Goal: Transaction & Acquisition: Book appointment/travel/reservation

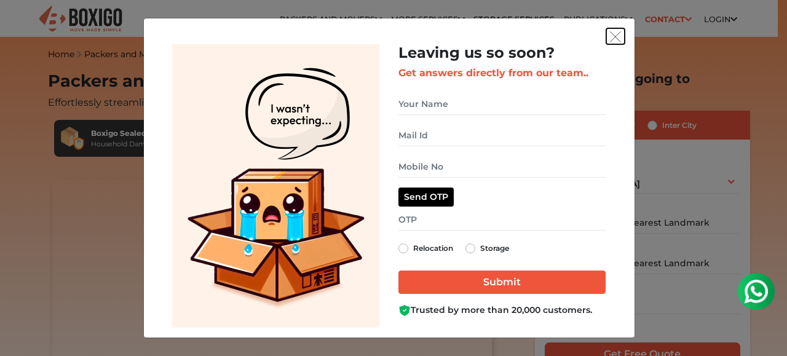
click at [613, 35] on img "get free quote dialog" at bounding box center [615, 36] width 11 height 11
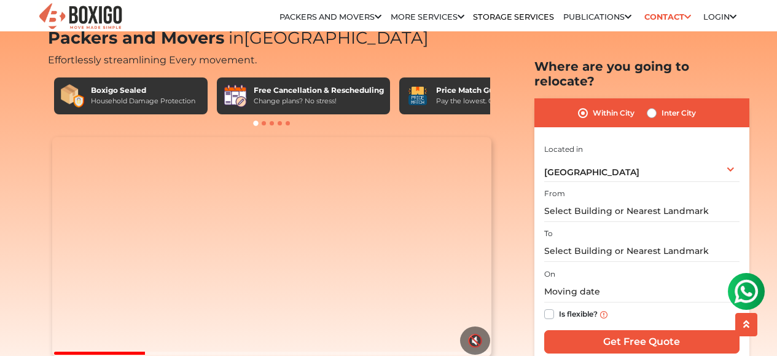
scroll to position [49, 0]
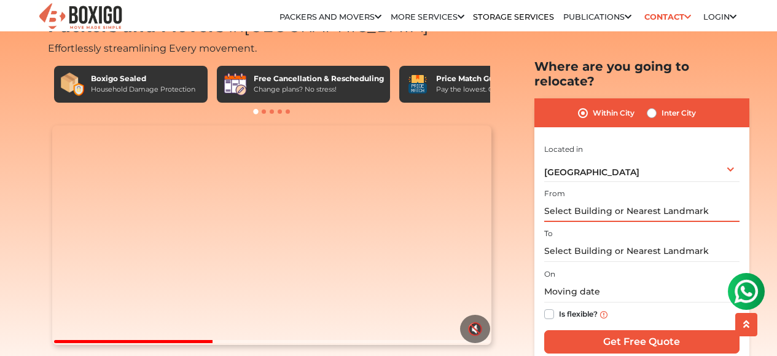
click at [581, 200] on input "text" at bounding box center [641, 211] width 195 height 22
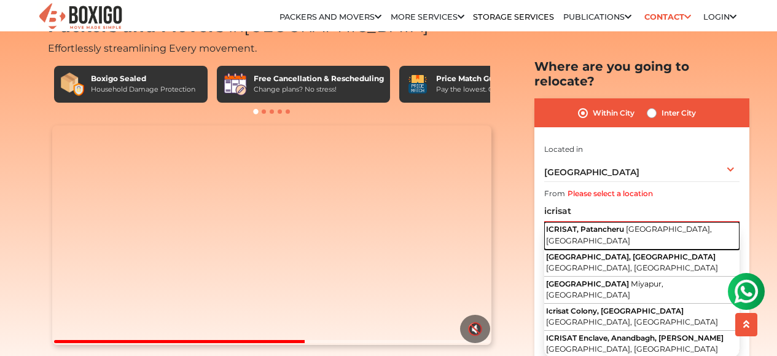
click at [581, 224] on span "ICRISAT, Patancheru" at bounding box center [585, 228] width 78 height 9
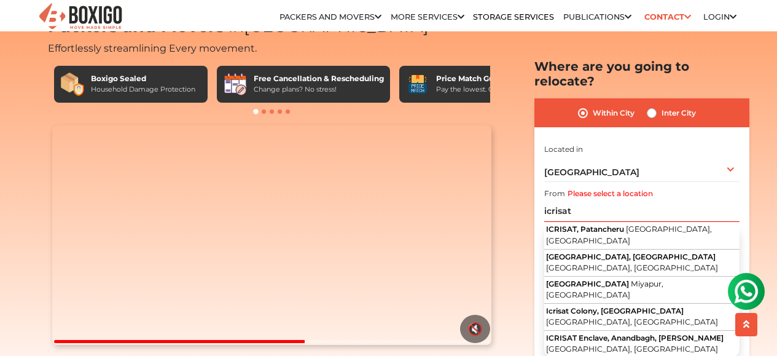
type input "ICRISAT, Patancheru, [GEOGRAPHIC_DATA], [GEOGRAPHIC_DATA]"
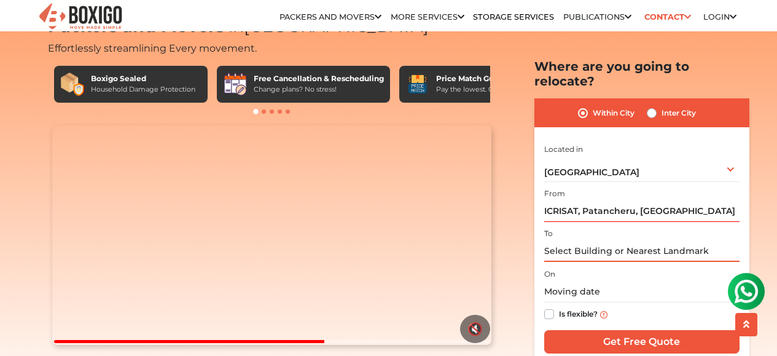
click at [583, 240] on input "text" at bounding box center [641, 251] width 195 height 22
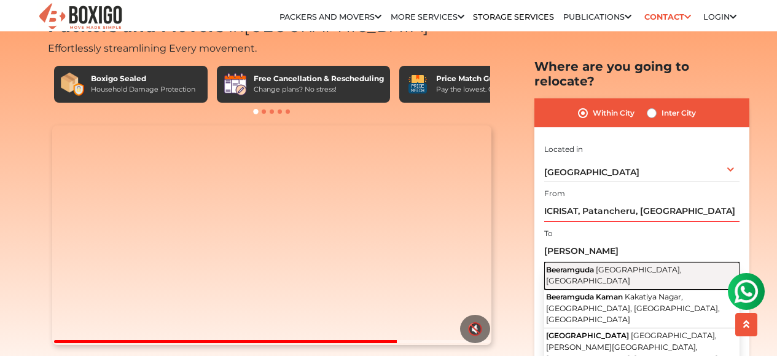
click at [585, 264] on span "Beeramguda" at bounding box center [570, 268] width 48 height 9
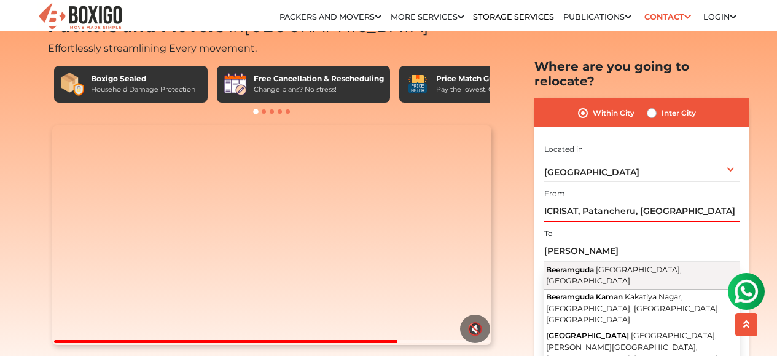
type input "[GEOGRAPHIC_DATA], [GEOGRAPHIC_DATA], [GEOGRAPHIC_DATA]"
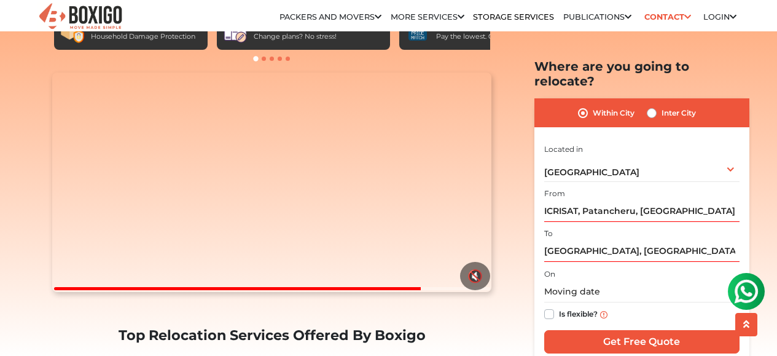
scroll to position [109, 0]
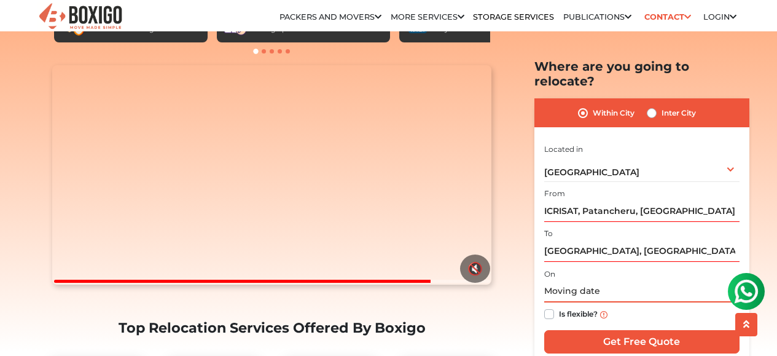
click at [579, 281] on input "text" at bounding box center [641, 292] width 195 height 22
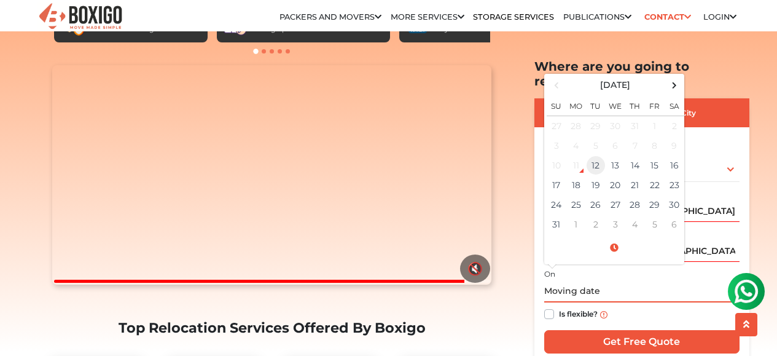
click at [598, 155] on td "12" at bounding box center [596, 165] width 20 height 20
type input "08/12/2025 9:33 AM"
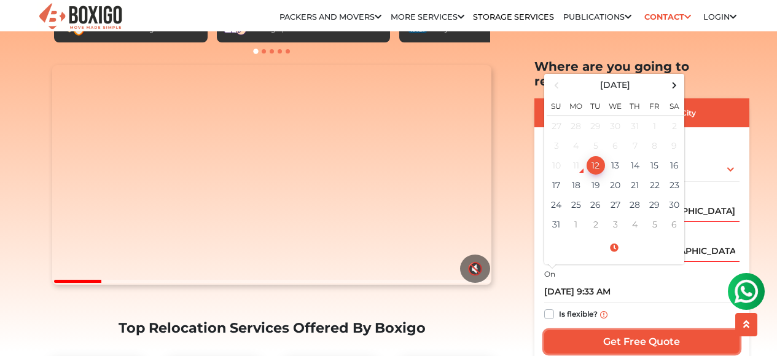
click at [608, 330] on input "Get Free Quote" at bounding box center [641, 341] width 195 height 23
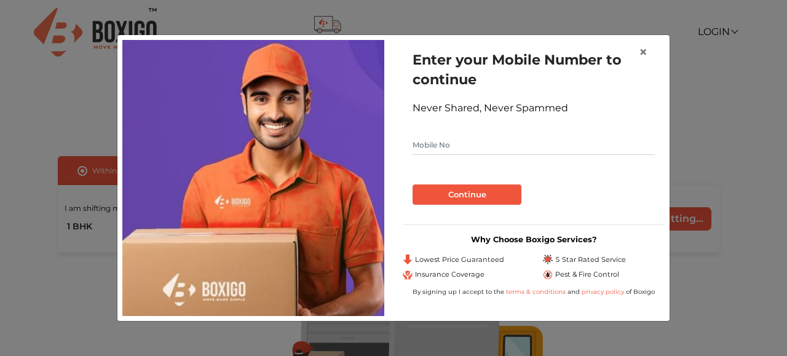
click at [521, 141] on input "text" at bounding box center [533, 145] width 242 height 20
type input "8074373365"
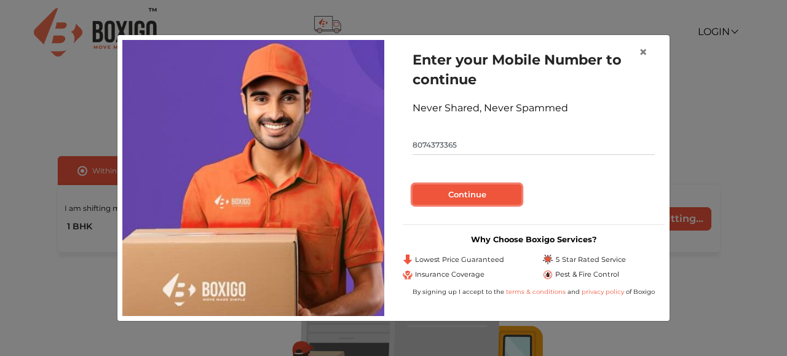
click at [490, 194] on button "Continue" at bounding box center [466, 194] width 109 height 21
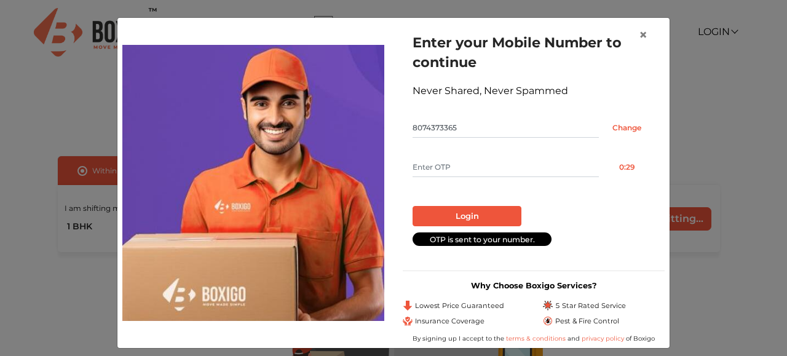
click at [451, 161] on input "text" at bounding box center [505, 167] width 186 height 20
type input "8833"
click at [460, 213] on button "Login" at bounding box center [466, 216] width 109 height 21
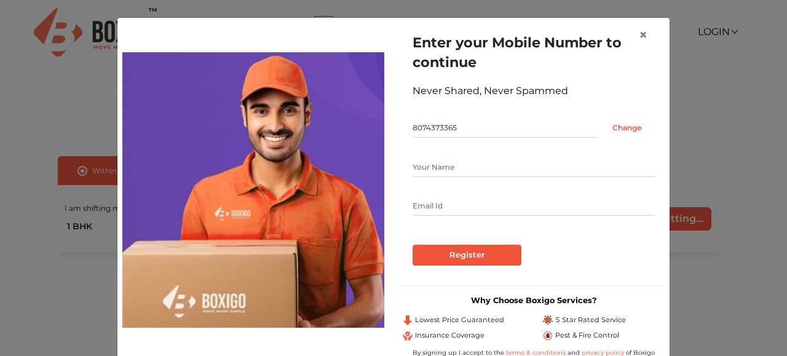
click at [450, 169] on input "text" at bounding box center [533, 167] width 242 height 20
type input "moin"
type input "[EMAIL_ADDRESS][DOMAIN_NAME]"
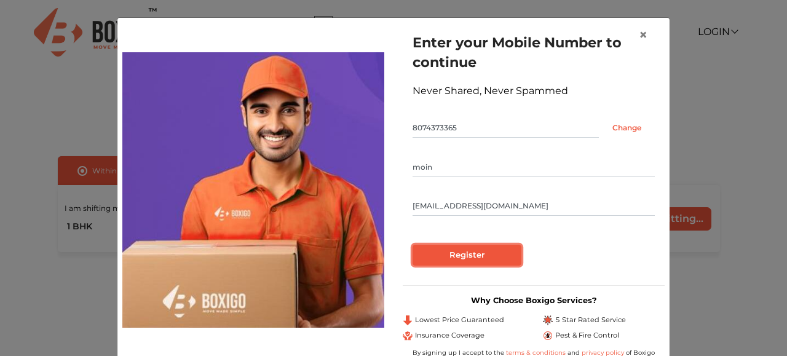
click at [460, 253] on input "Register" at bounding box center [466, 255] width 109 height 21
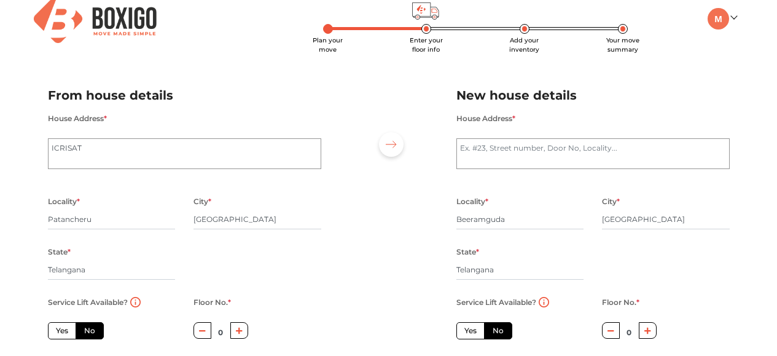
scroll to position [17, 0]
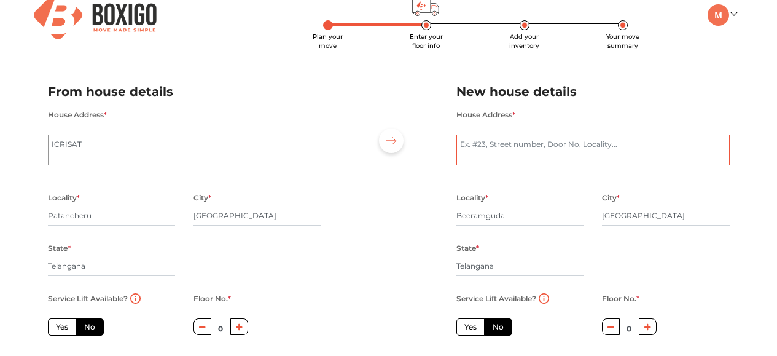
click at [509, 152] on textarea "House Address *" at bounding box center [593, 150] width 273 height 31
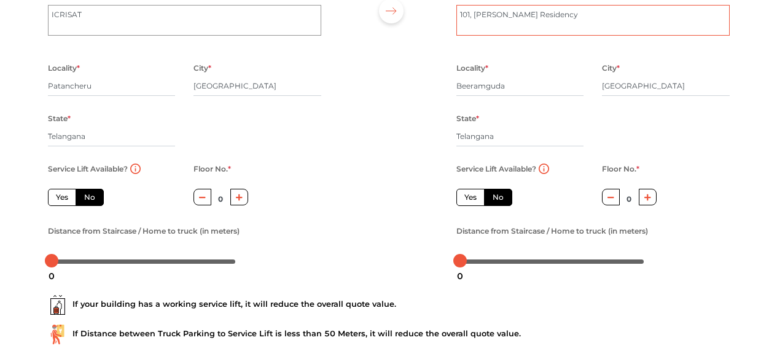
scroll to position [149, 0]
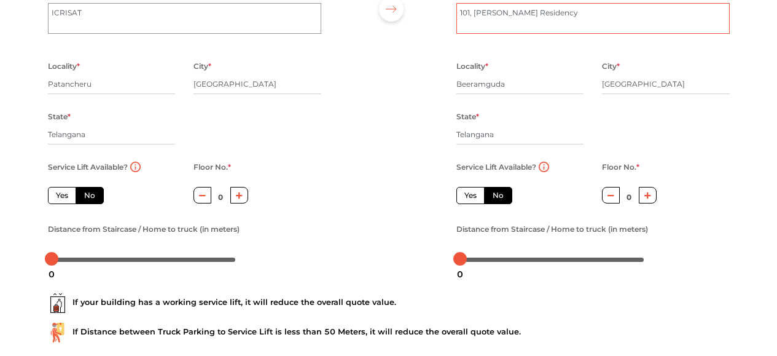
type textarea "101, [PERSON_NAME] Residency"
click at [61, 196] on label "Yes" at bounding box center [62, 195] width 28 height 17
click at [61, 196] on input "Yes" at bounding box center [60, 194] width 8 height 8
radio input "true"
click at [473, 202] on label "Yes" at bounding box center [471, 195] width 28 height 17
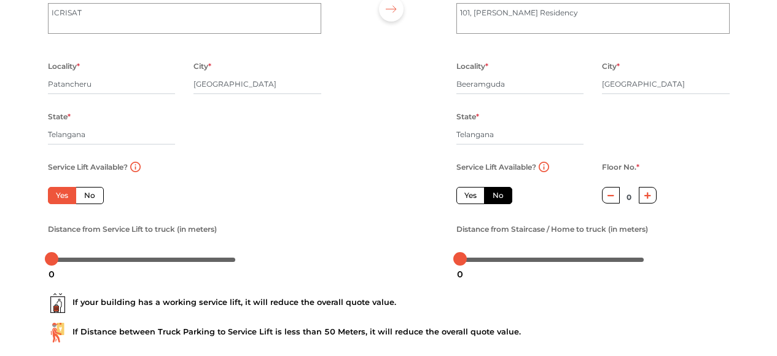
click at [473, 198] on input "Yes" at bounding box center [469, 194] width 8 height 8
radio input "false"
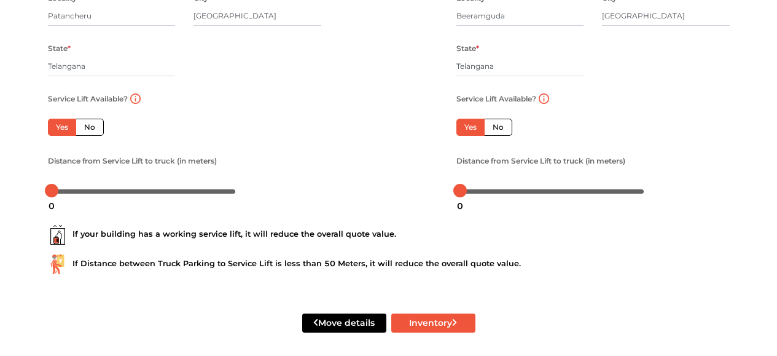
scroll to position [226, 0]
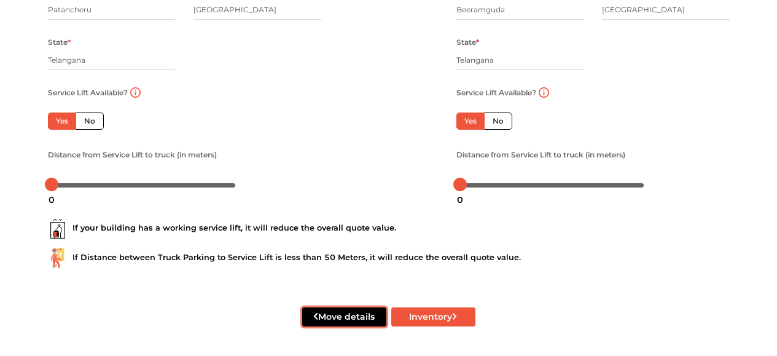
click at [350, 316] on button "Move details" at bounding box center [344, 316] width 84 height 19
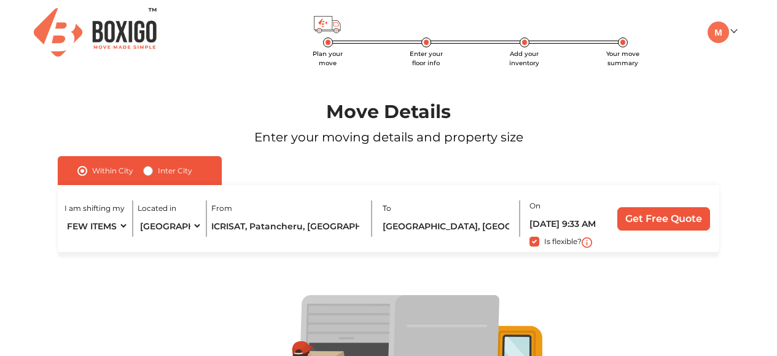
click at [92, 171] on label "Within City" at bounding box center [112, 170] width 41 height 15
click at [85, 171] on input "Within City" at bounding box center [82, 169] width 10 height 12
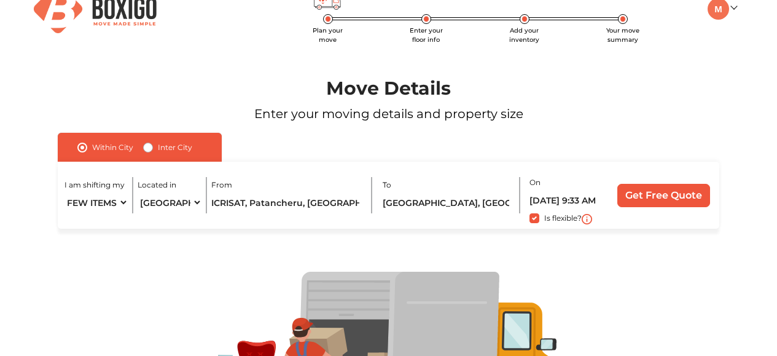
scroll to position [148, 0]
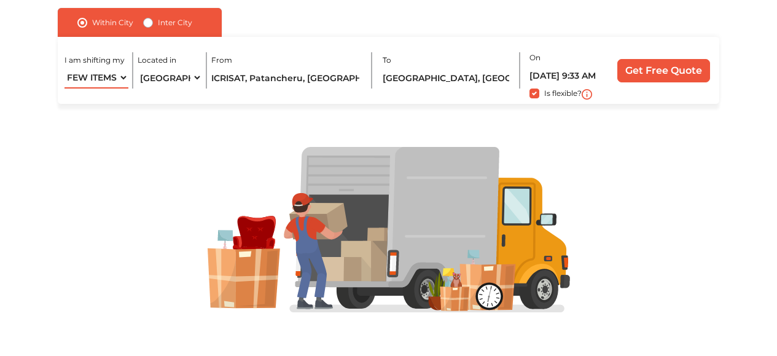
click at [118, 79] on select "1 BHK 2 BHK 3 BHK 3 + BHK FEW ITEMS" at bounding box center [97, 78] width 64 height 22
click at [683, 67] on input "Get Free Quote" at bounding box center [664, 70] width 93 height 23
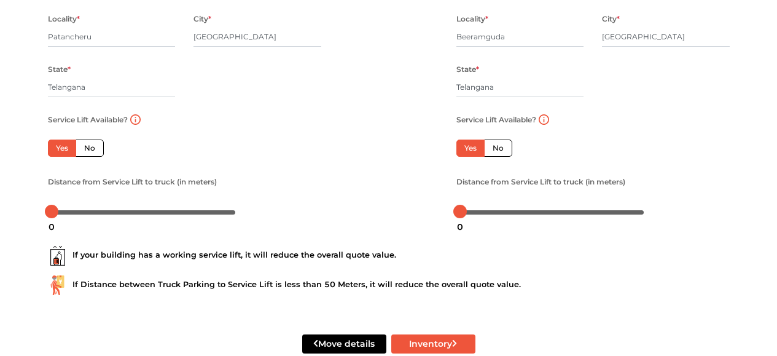
scroll to position [226, 0]
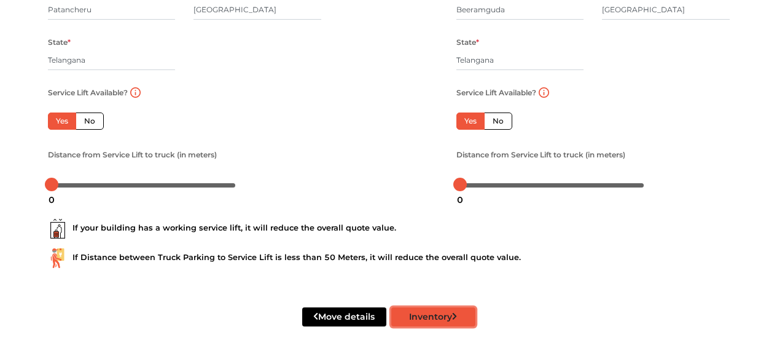
click at [450, 321] on button "Inventory" at bounding box center [433, 316] width 84 height 19
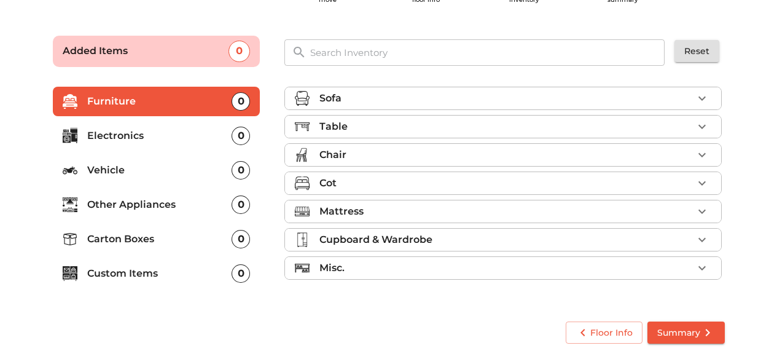
click at [346, 212] on p "Mattress" at bounding box center [342, 211] width 44 height 15
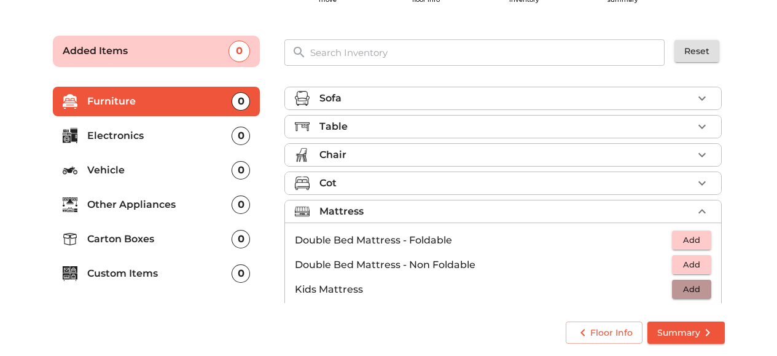
click at [683, 288] on span "Add" at bounding box center [691, 289] width 27 height 14
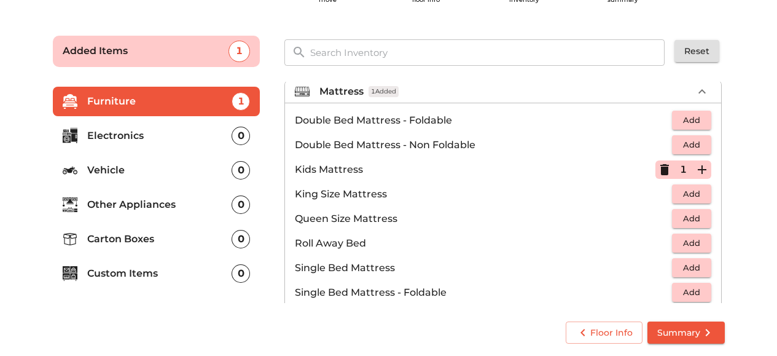
scroll to position [94, 0]
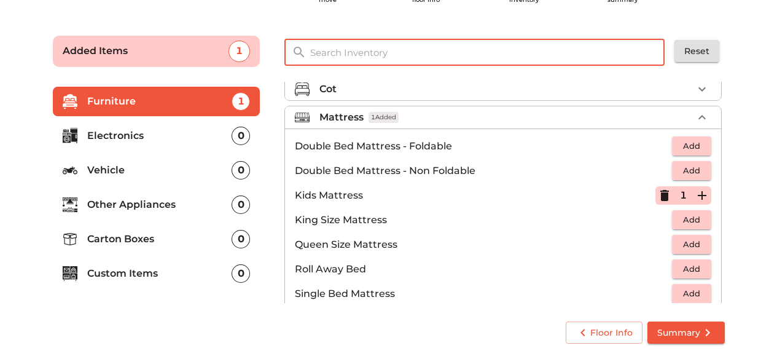
click at [338, 64] on input "text" at bounding box center [488, 52] width 371 height 26
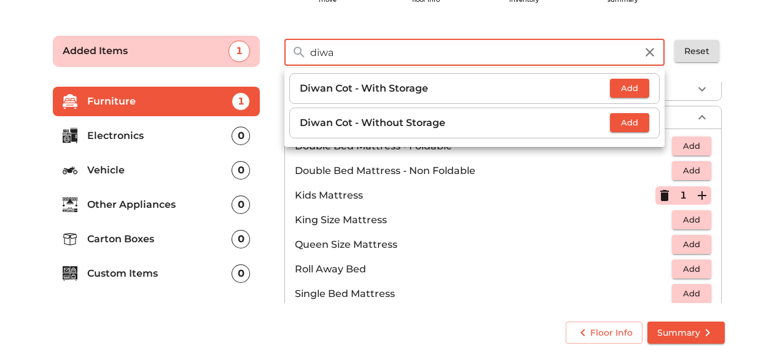
type input "diwa"
click at [640, 117] on span "Add" at bounding box center [629, 123] width 27 height 14
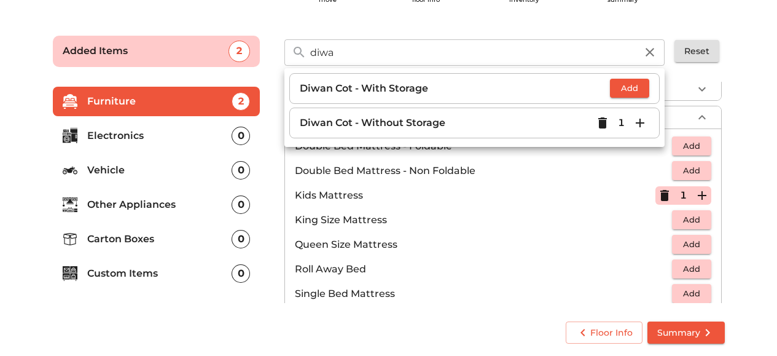
click at [745, 167] on main "Plan your move Enter your floor info Add your inventory Your move summary Added…" at bounding box center [388, 187] width 777 height 338
click at [629, 96] on button "Add" at bounding box center [629, 88] width 39 height 19
click at [605, 88] on icon "button" at bounding box center [603, 88] width 9 height 11
click at [756, 130] on main "Plan your move Enter your floor info Add your inventory Your move summary Added…" at bounding box center [388, 187] width 777 height 338
click at [482, 123] on p "Diwan Cot - Without Storage" at bounding box center [447, 123] width 294 height 15
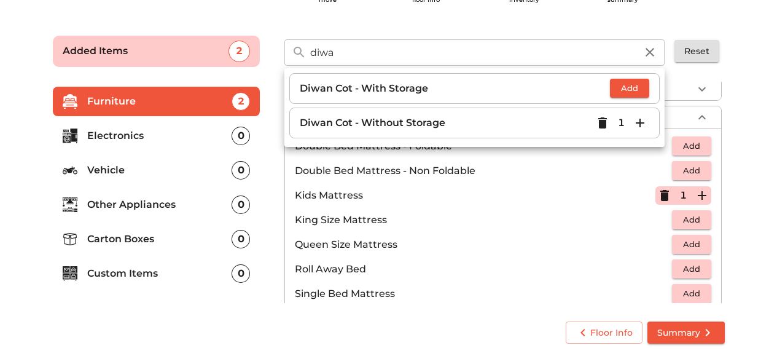
click at [766, 226] on main "Plan your move Enter your floor info Add your inventory Your move summary Added…" at bounding box center [388, 187] width 777 height 338
click at [656, 50] on icon "button" at bounding box center [650, 52] width 15 height 15
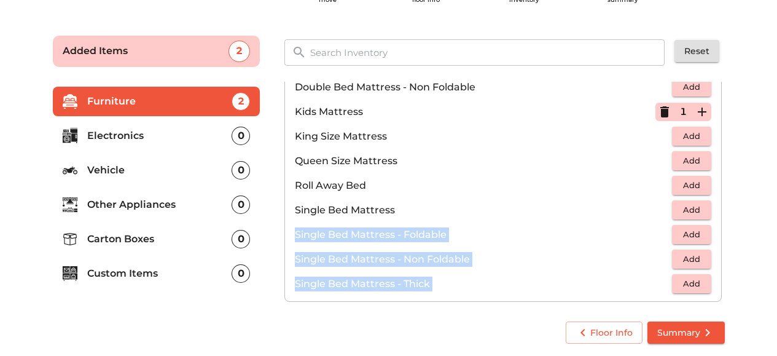
scroll to position [243, 0]
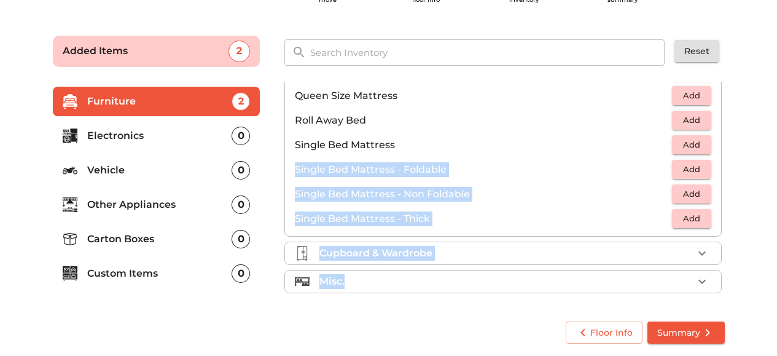
drag, startPoint x: 599, startPoint y: 226, endPoint x: 686, endPoint y: 340, distance: 143.9
click at [686, 340] on form "Added Items 2 ​ Reset Furniture 2 Electronics 0 Vehicle 0 Other Appliances 0 Ca…" at bounding box center [389, 187] width 701 height 338
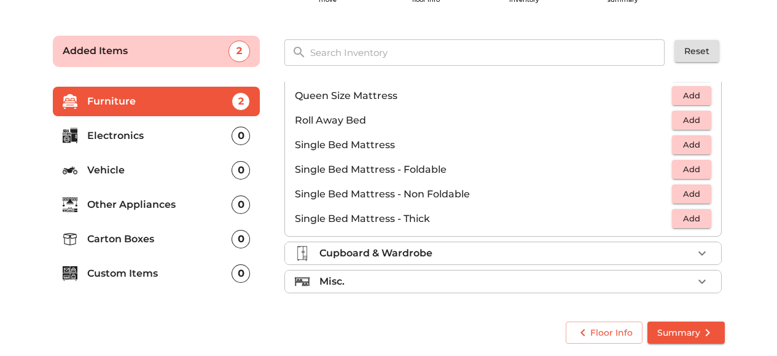
click at [750, 281] on main "Plan your move Enter your floor info Add your inventory Your move summary Added…" at bounding box center [388, 187] width 777 height 338
click at [691, 340] on button "Summary" at bounding box center [686, 332] width 77 height 23
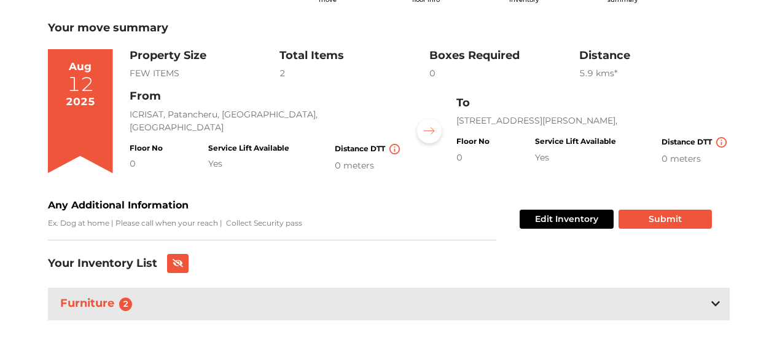
scroll to position [71, 0]
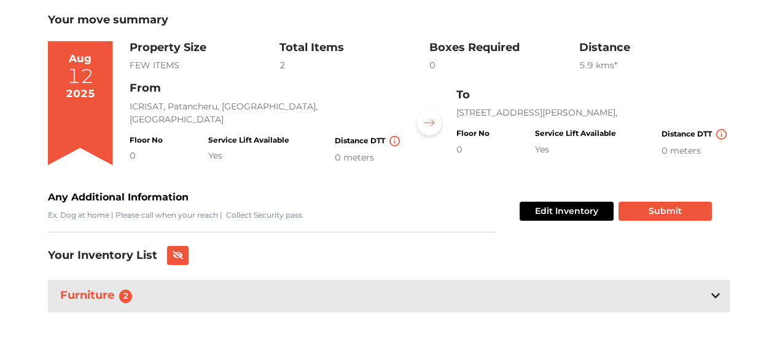
click at [574, 296] on div "Furniture 2" at bounding box center [389, 296] width 682 height 33
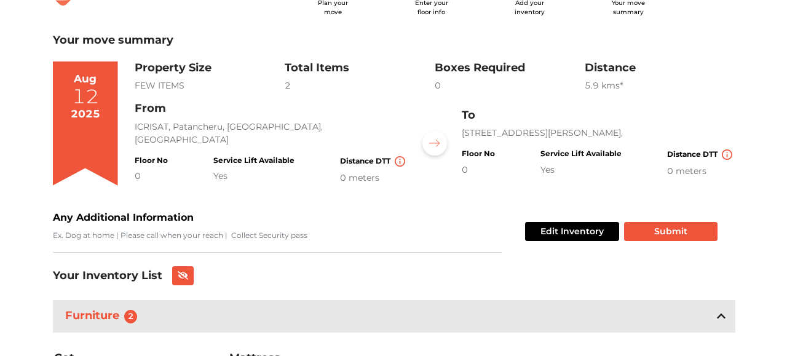
scroll to position [20, 0]
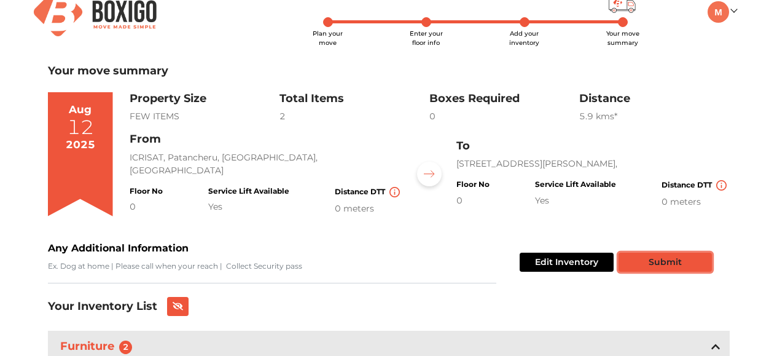
click at [669, 260] on button "Submit" at bounding box center [665, 262] width 93 height 19
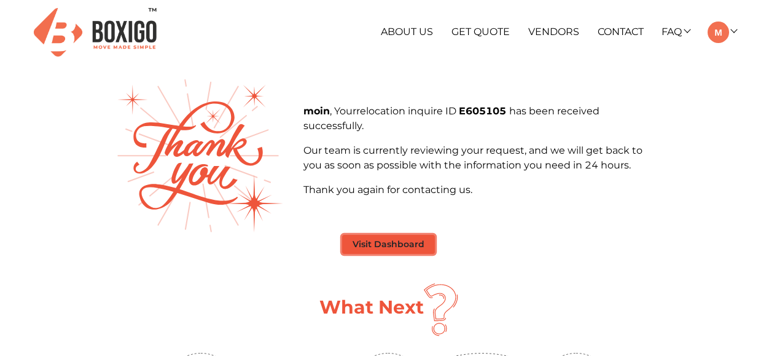
click at [370, 249] on button "Visit Dashboard" at bounding box center [388, 244] width 93 height 19
